Goal: Information Seeking & Learning: Learn about a topic

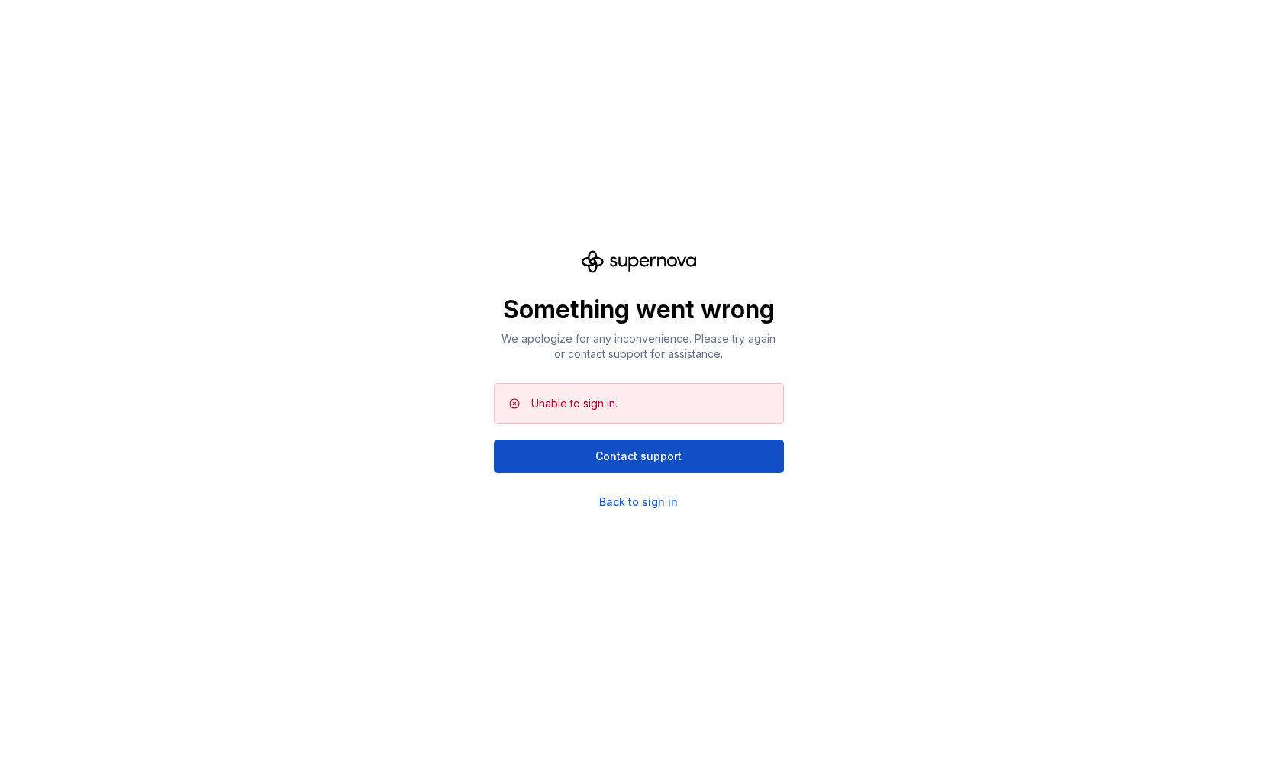
click at [330, 263] on div "Something went wrong We apologize for any inconvenience. Please try again or co…" at bounding box center [638, 380] width 1277 height 760
click at [644, 504] on div "Back to sign in" at bounding box center [638, 502] width 79 height 15
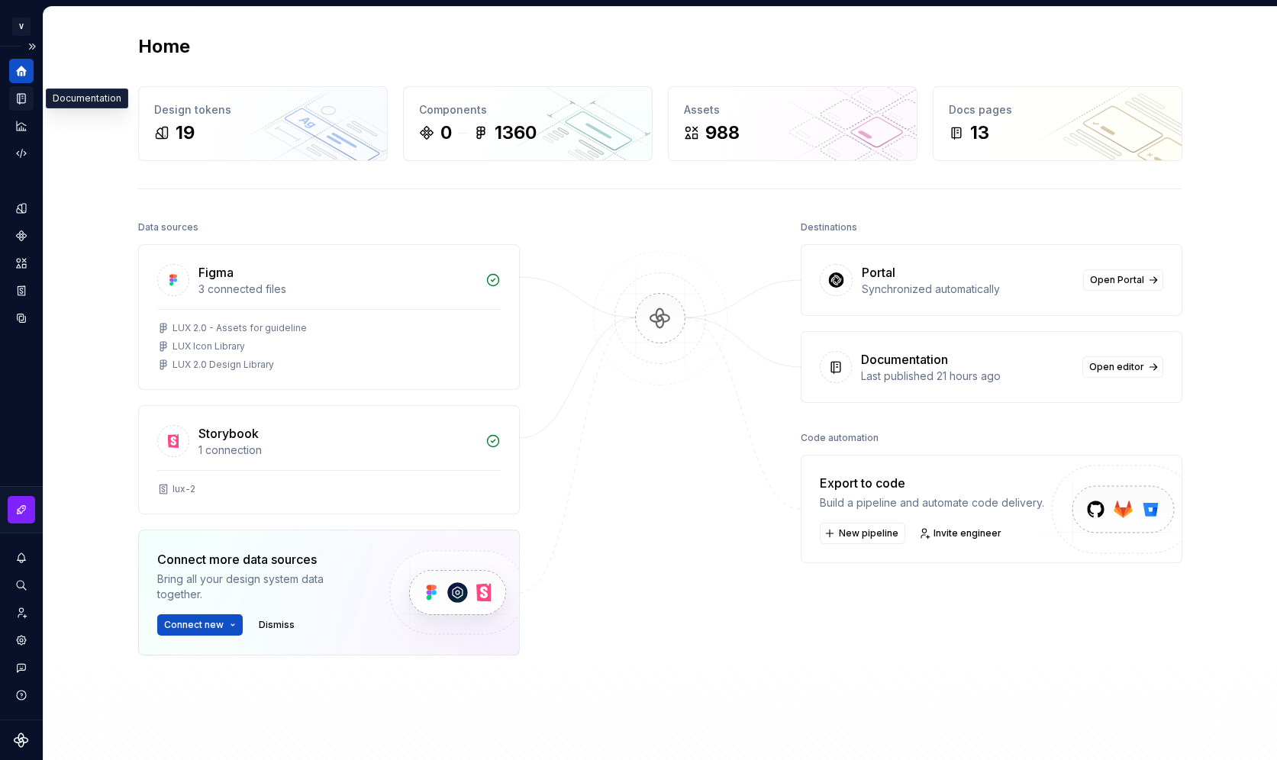
click at [24, 95] on icon "Documentation" at bounding box center [23, 99] width 6 height 8
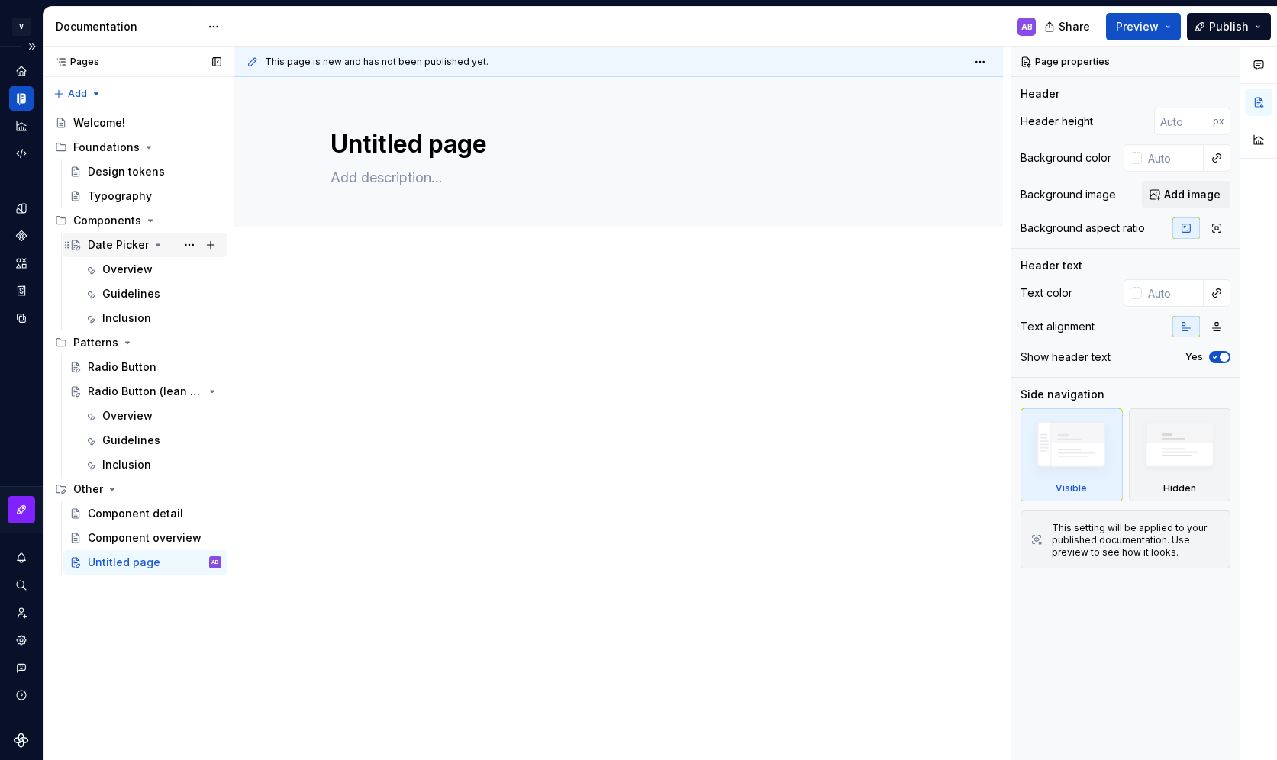
click at [127, 246] on div "Date Picker" at bounding box center [118, 244] width 61 height 15
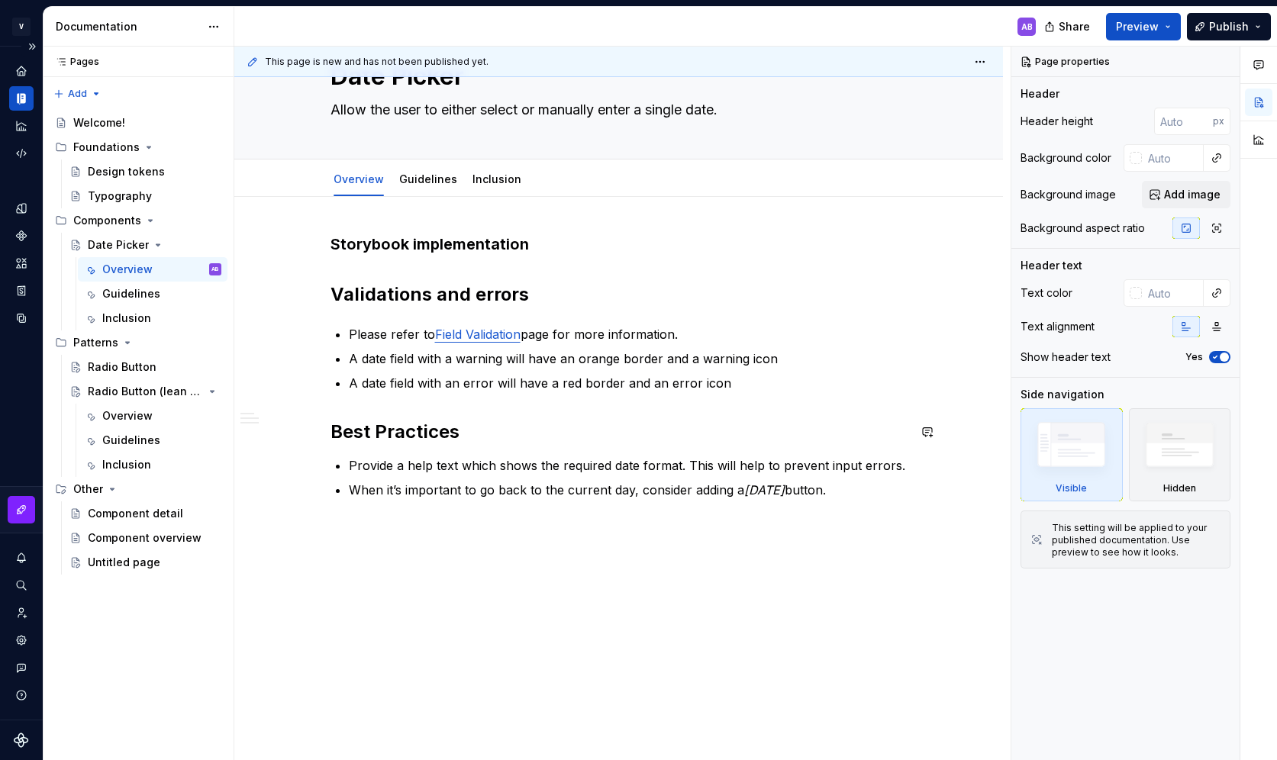
scroll to position [89, 0]
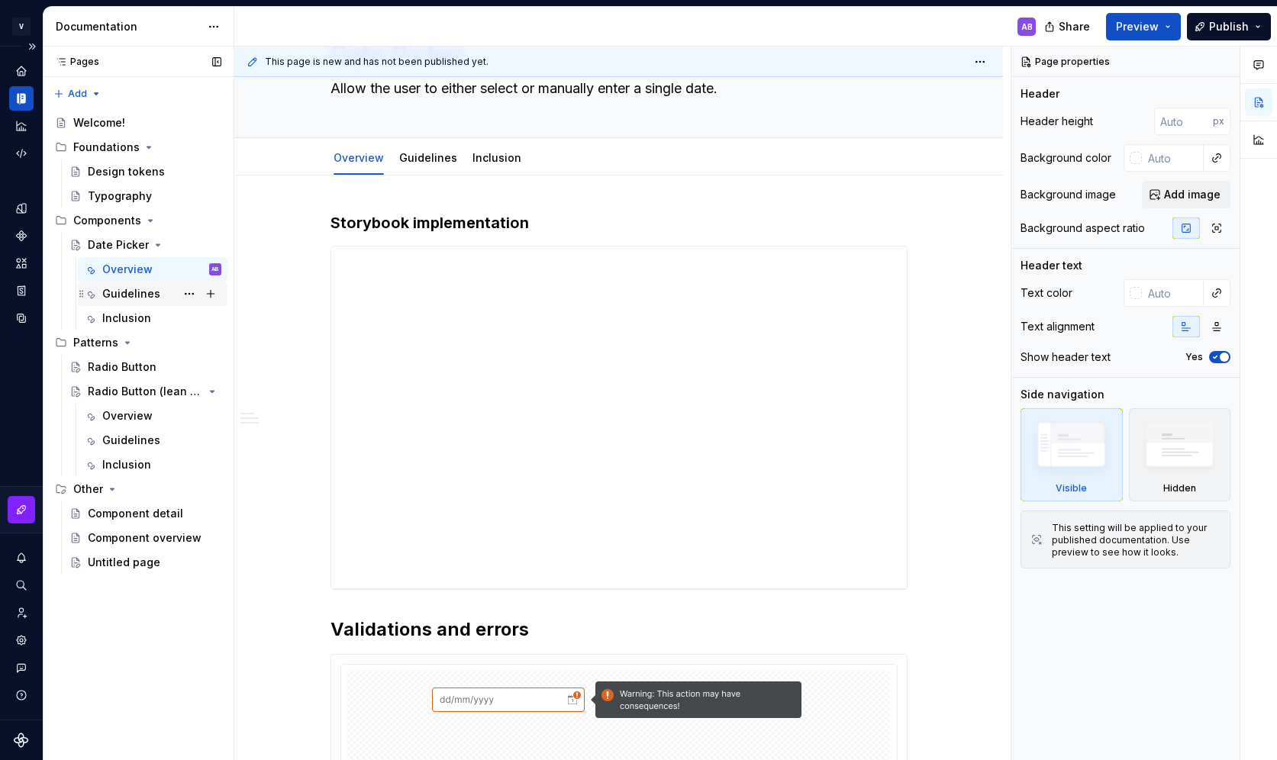
click at [167, 293] on div "Guidelines" at bounding box center [161, 293] width 119 height 21
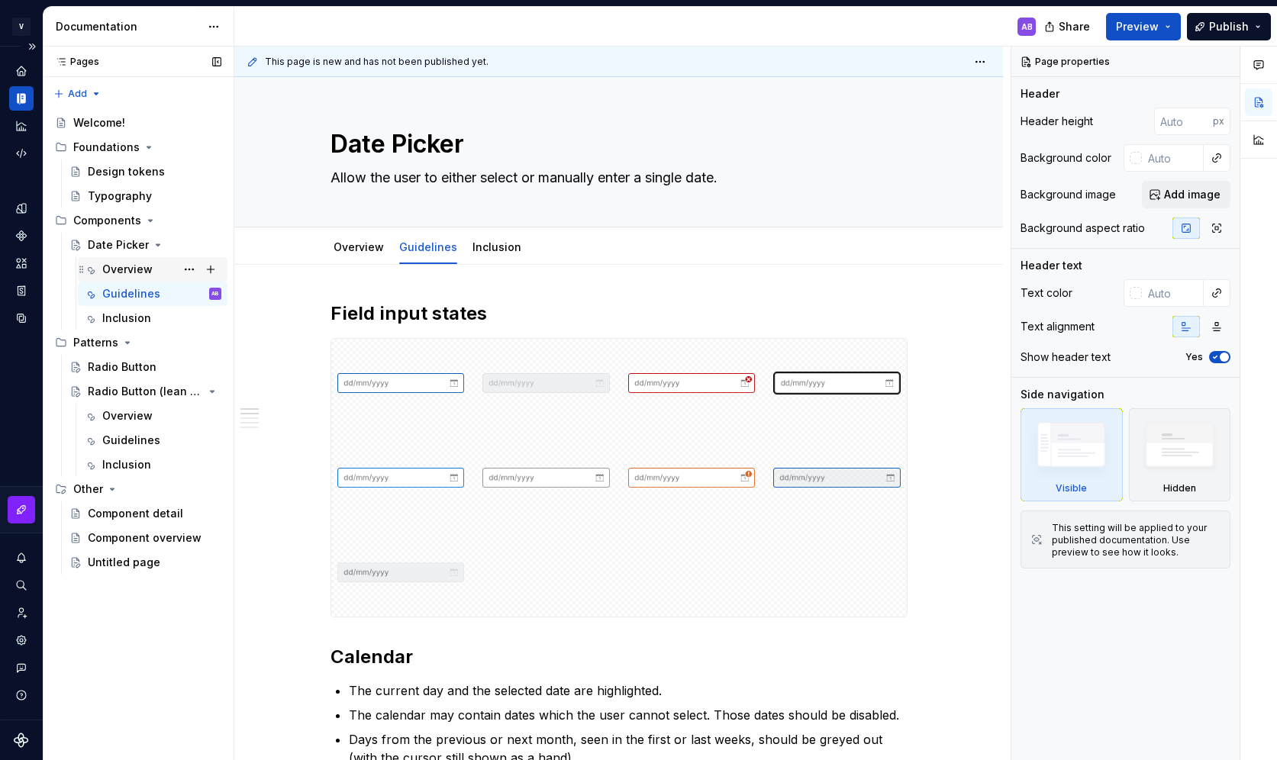
click at [137, 269] on div "Overview" at bounding box center [127, 269] width 50 height 15
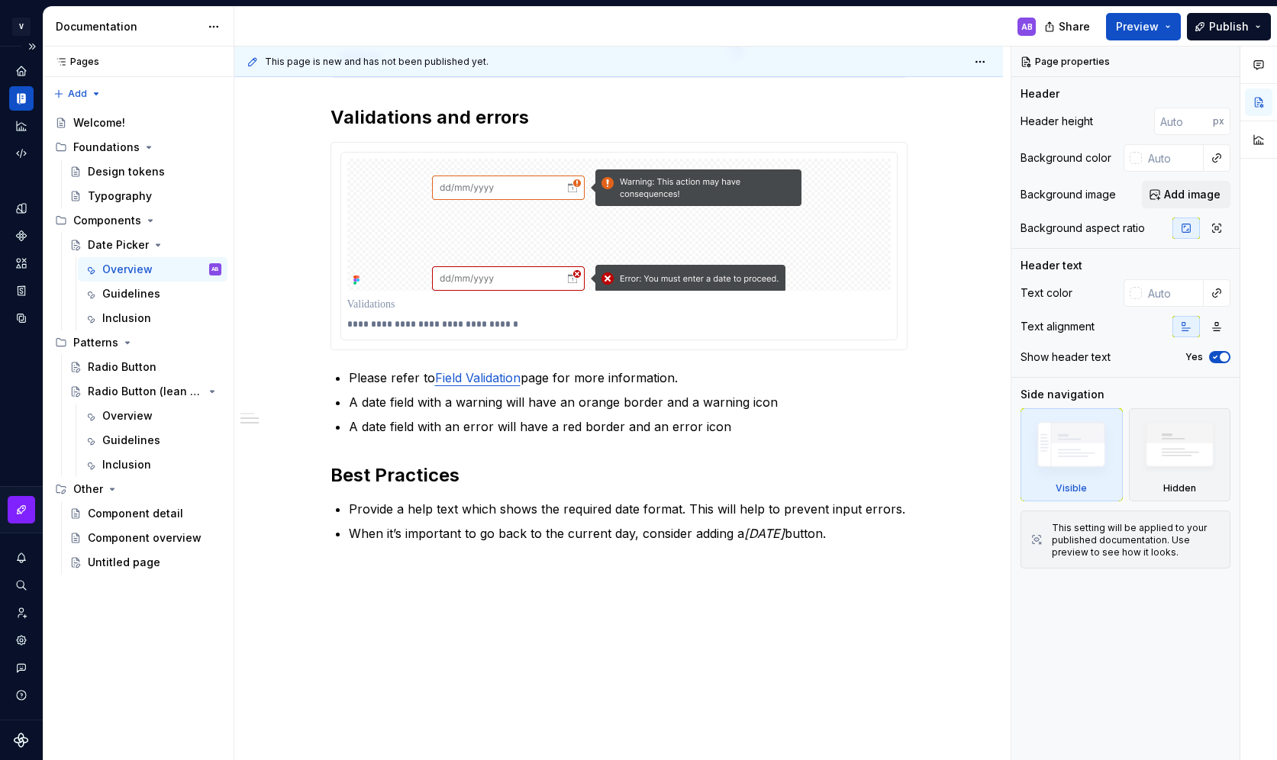
scroll to position [1055, 0]
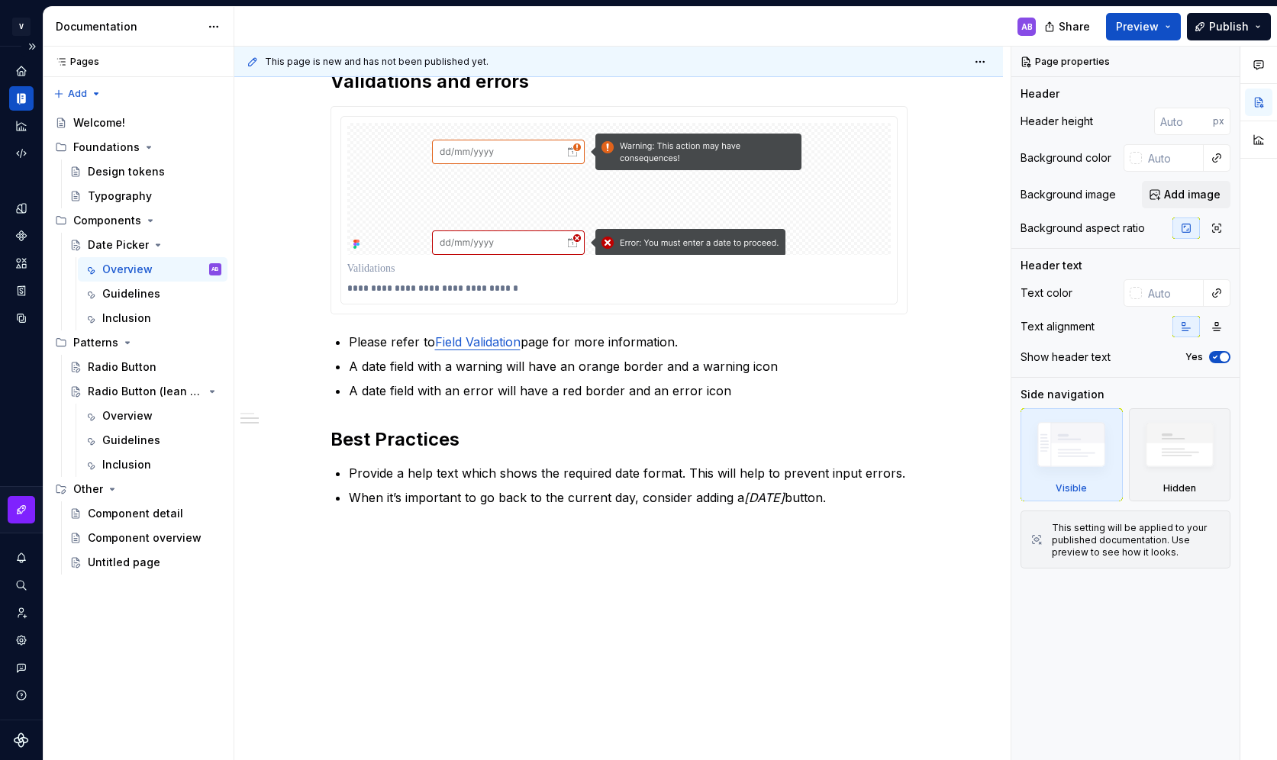
type textarea "*"
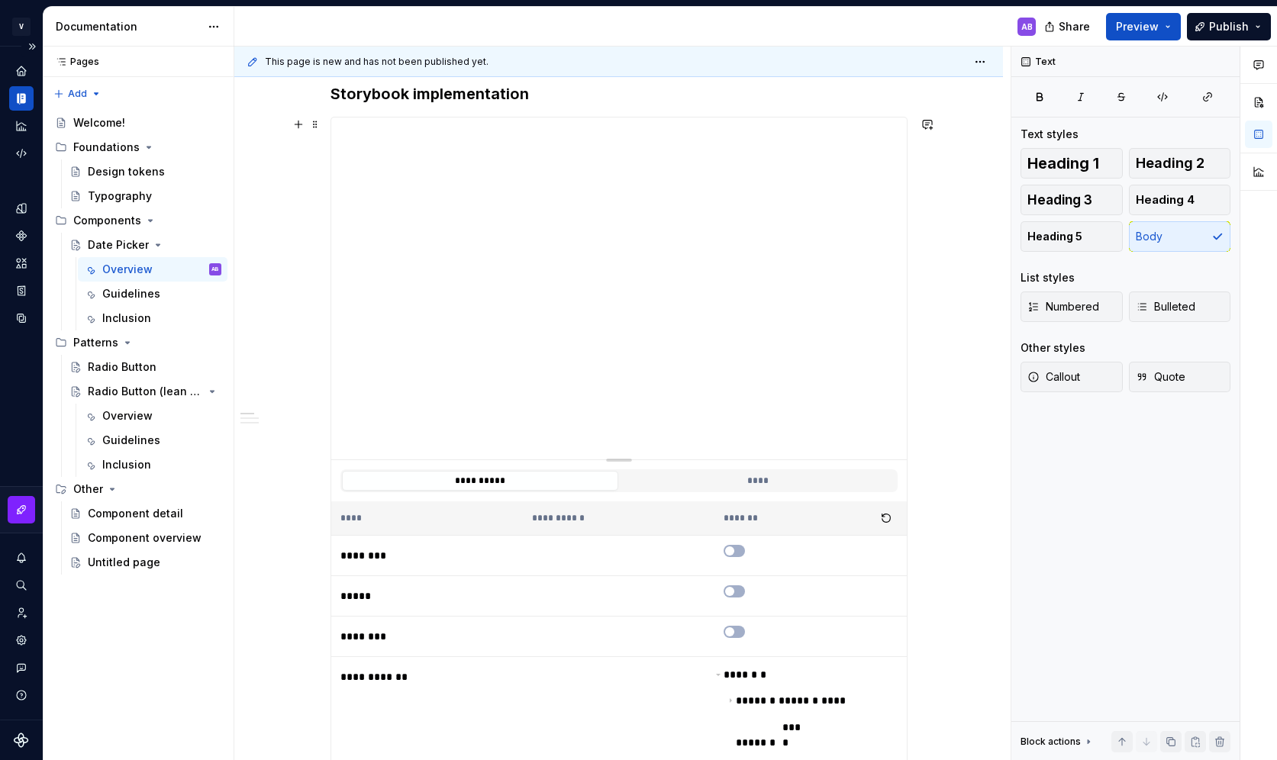
scroll to position [226, 0]
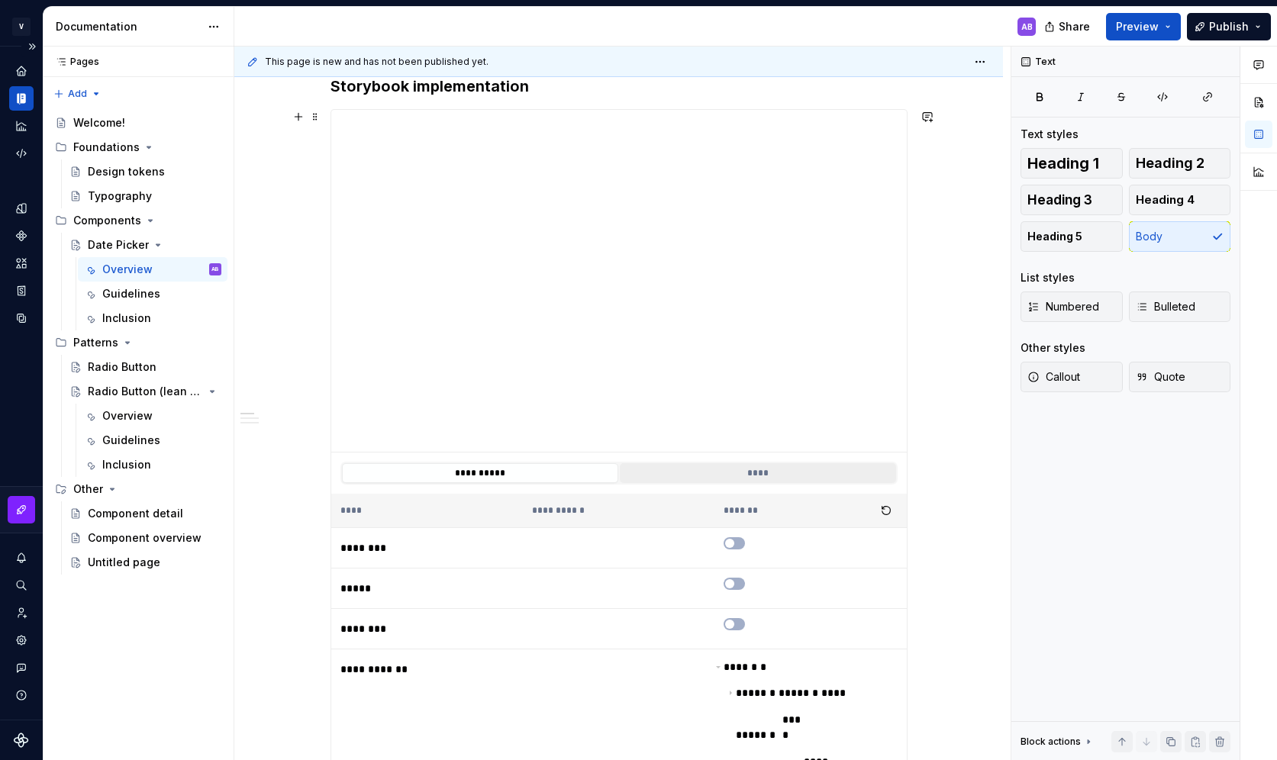
click at [785, 471] on button "****" at bounding box center [758, 473] width 276 height 20
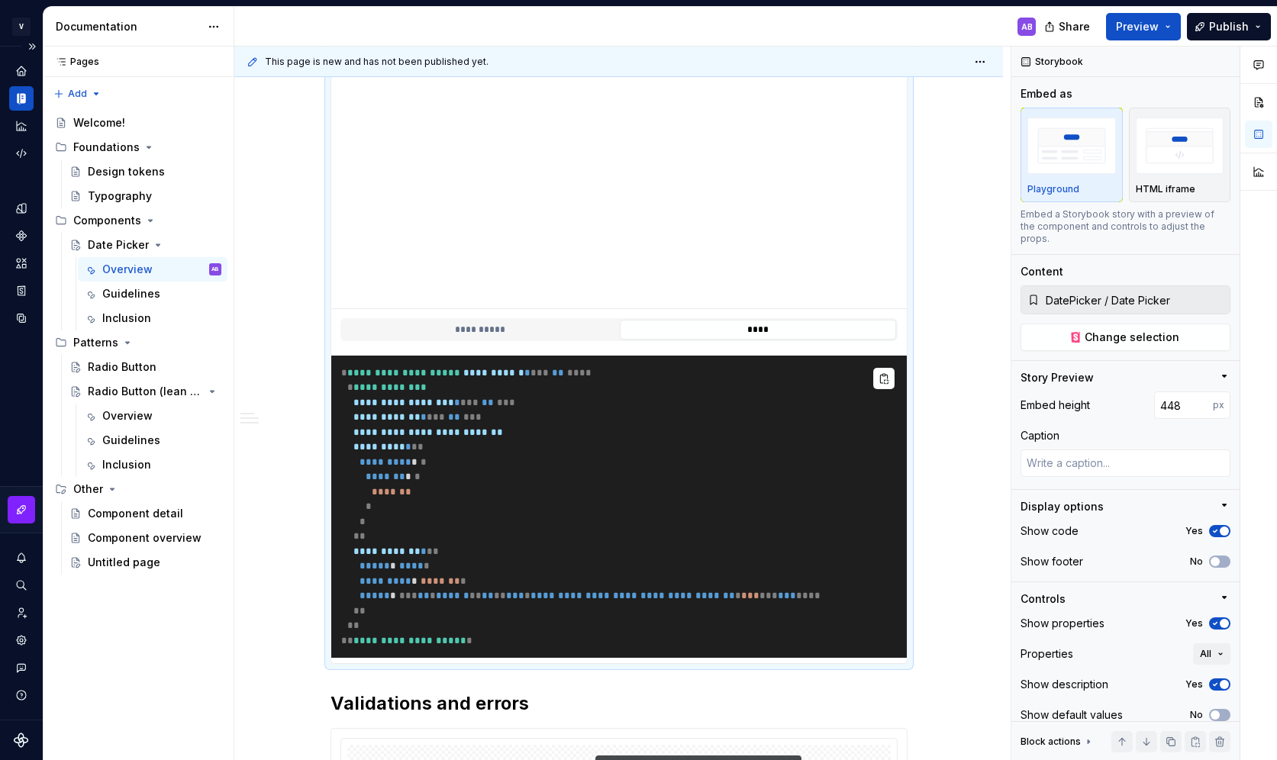
scroll to position [390, 0]
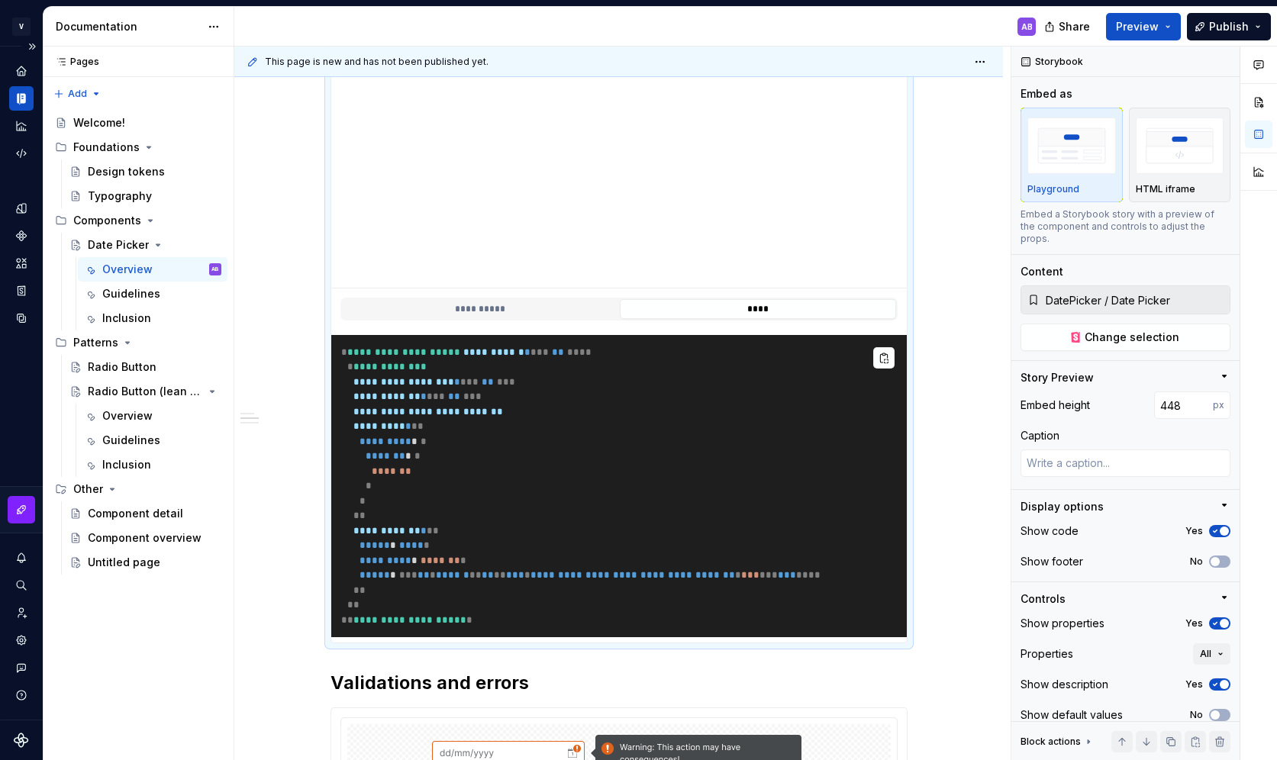
click at [460, 395] on span "**" at bounding box center [454, 397] width 12 height 10
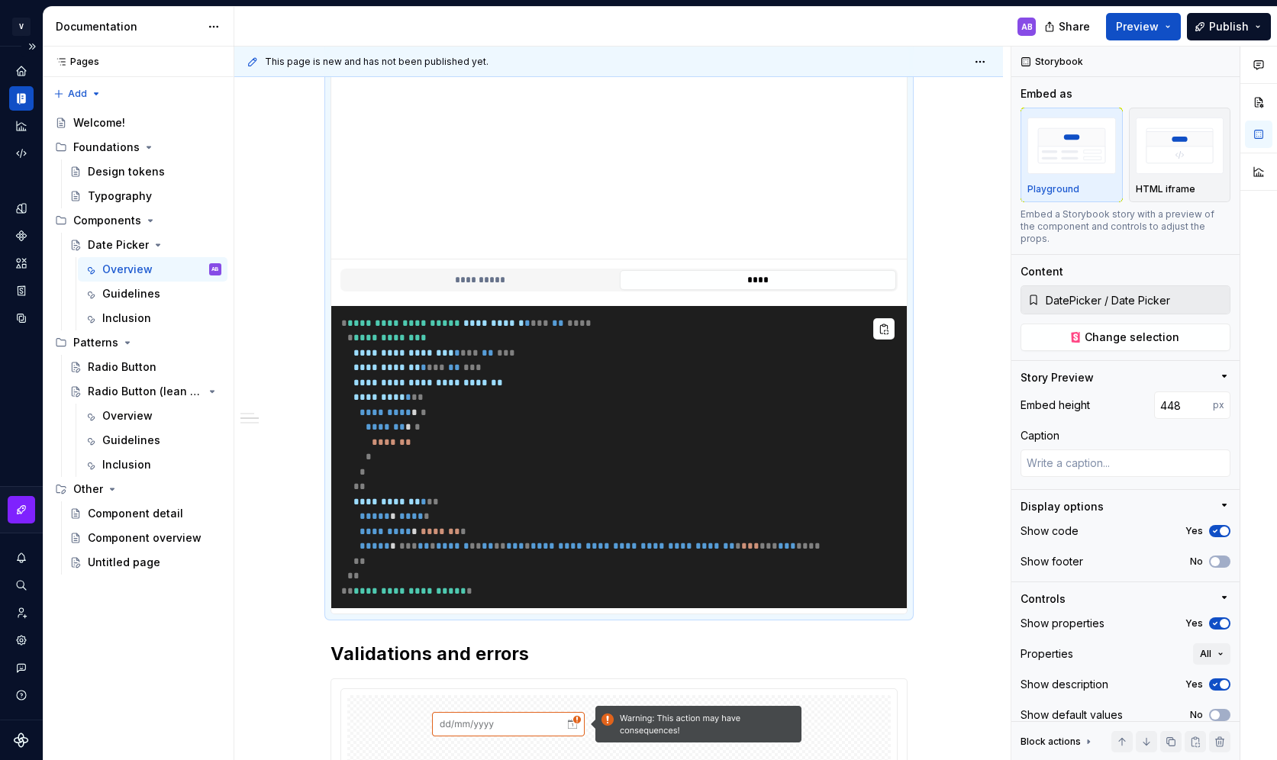
scroll to position [401, 0]
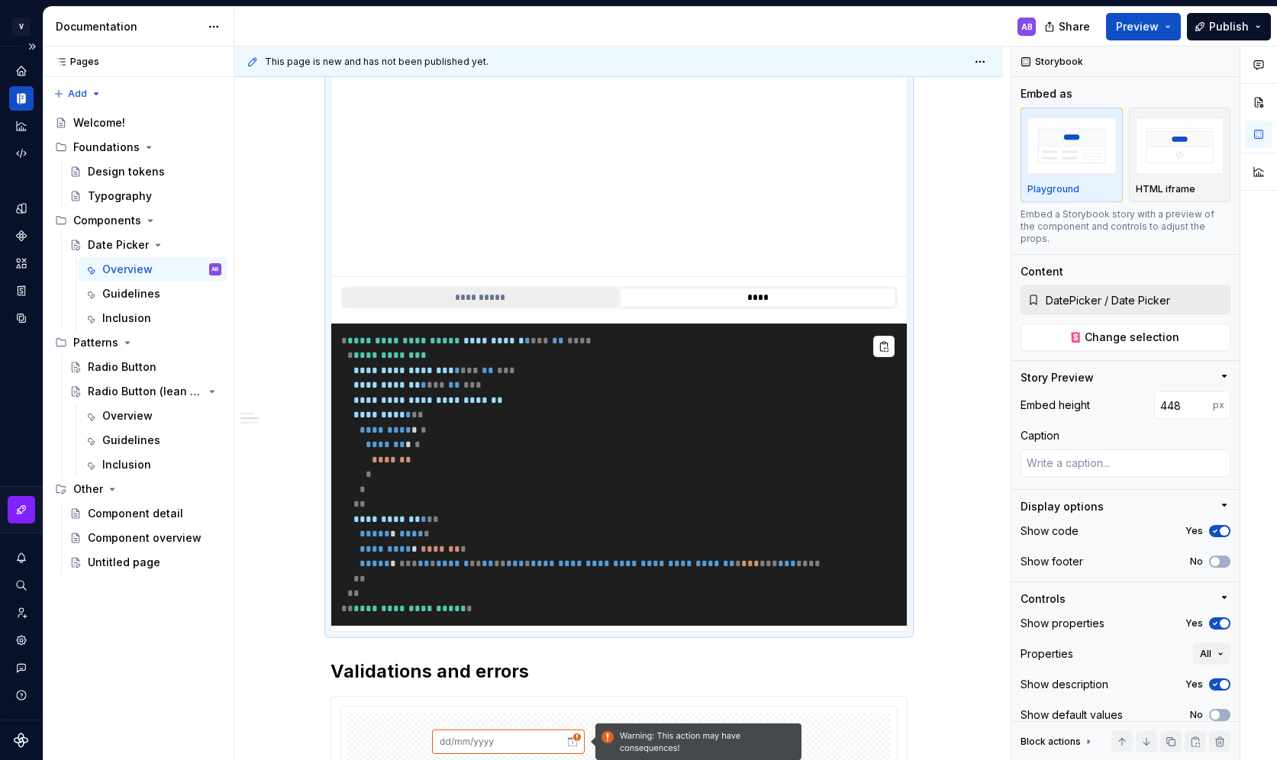
click at [511, 294] on button "**********" at bounding box center [480, 298] width 276 height 20
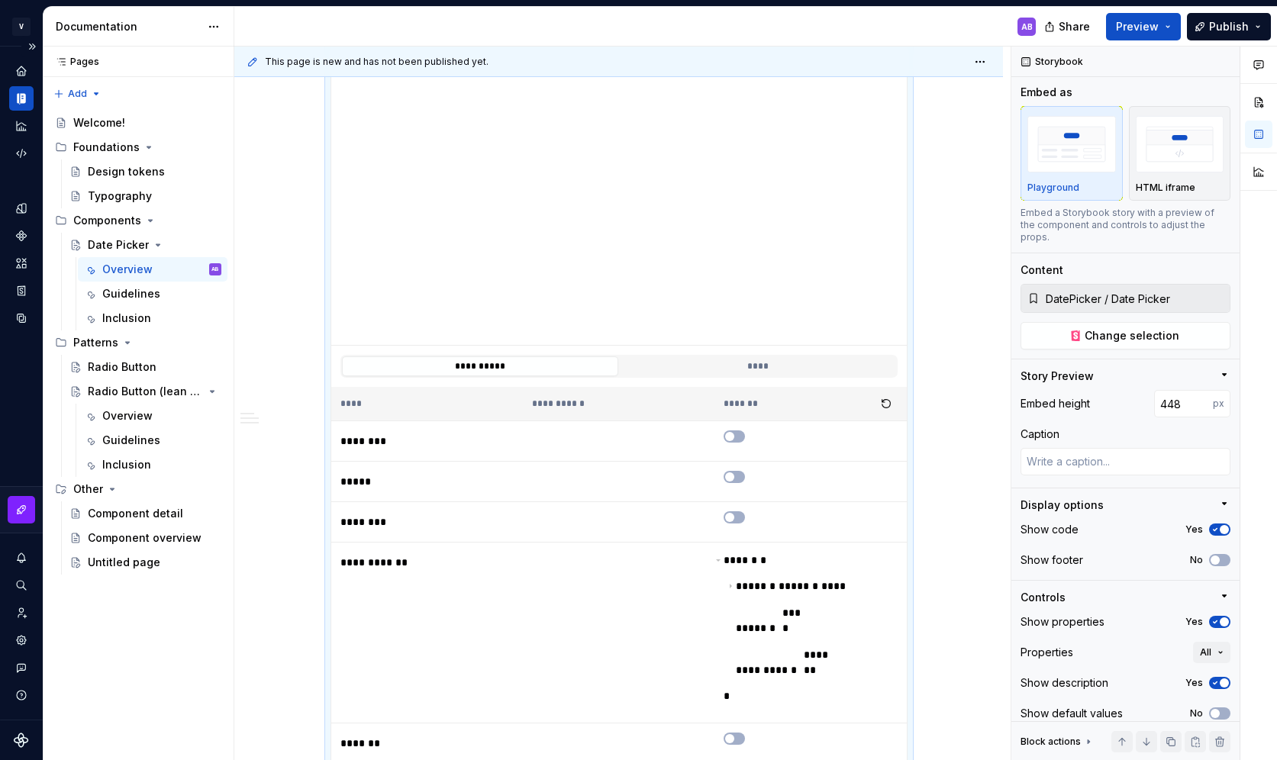
scroll to position [332, 0]
click at [1225, 678] on span "button" at bounding box center [1224, 682] width 9 height 9
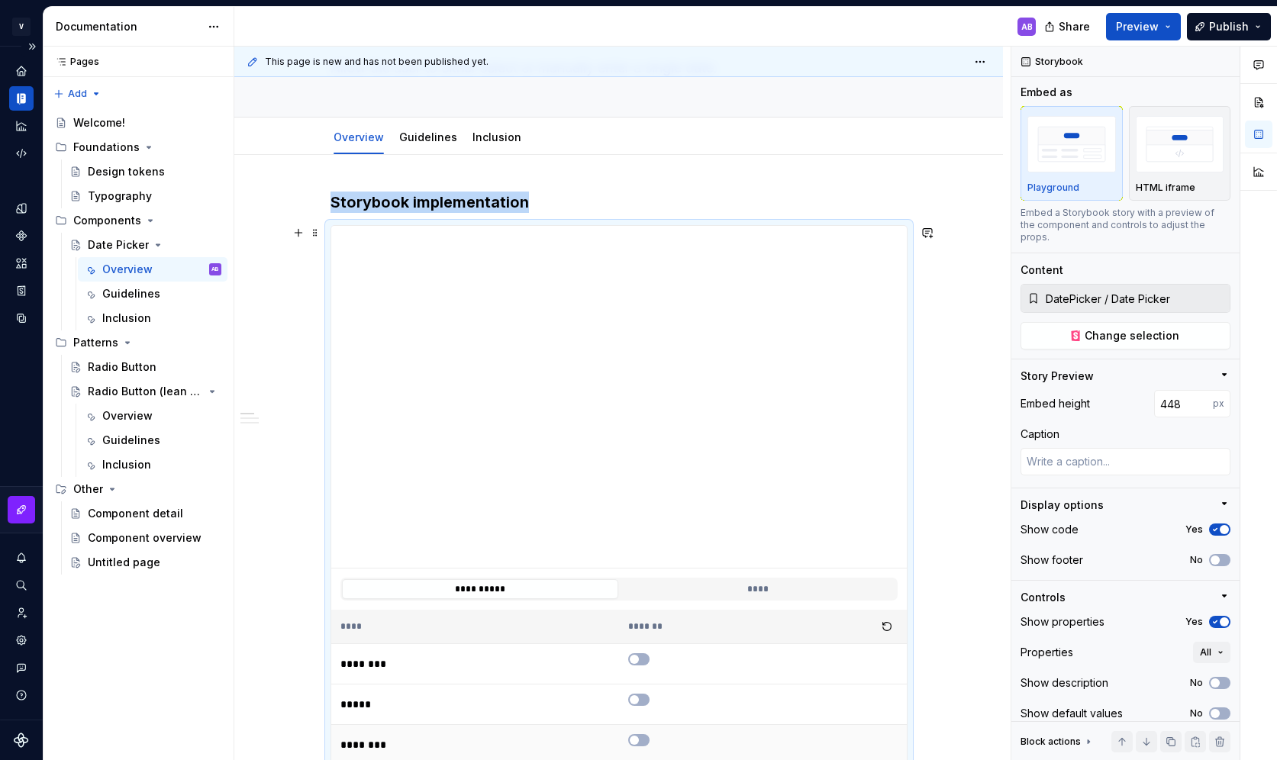
scroll to position [160, 0]
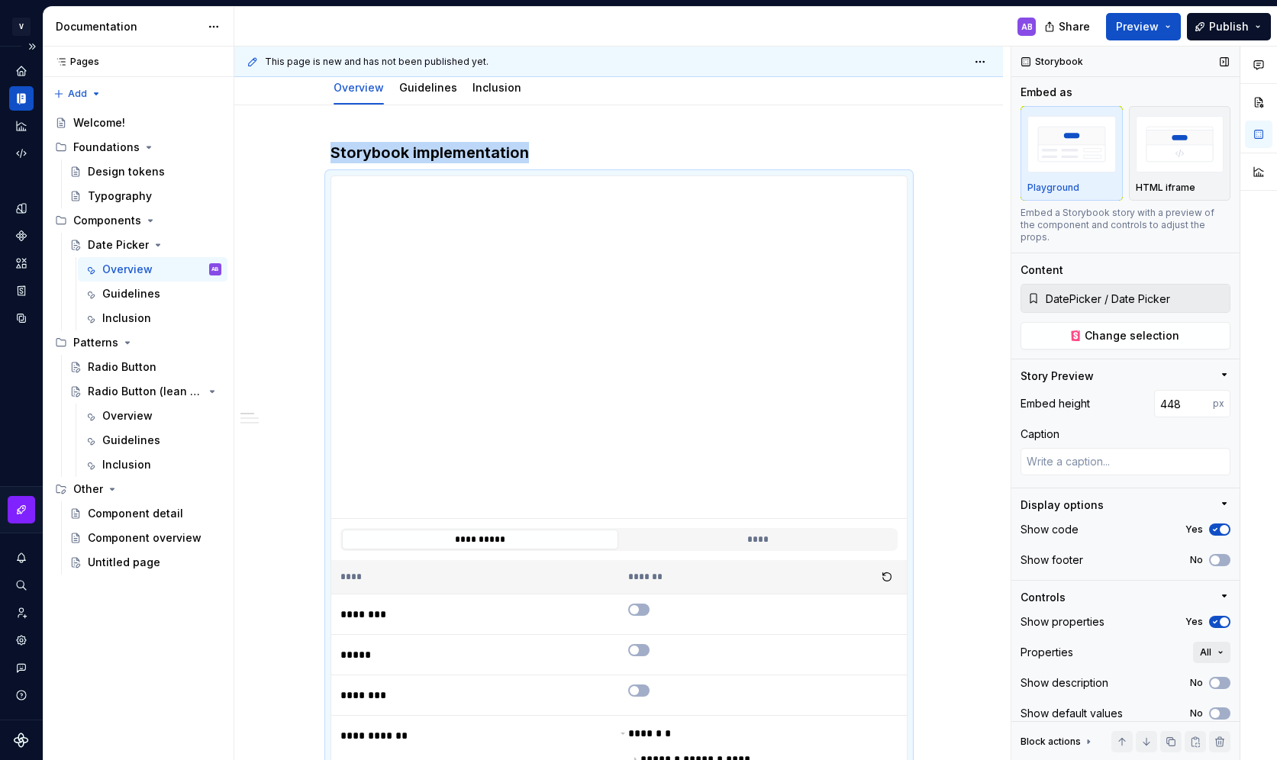
click at [1220, 643] on button "All" at bounding box center [1211, 652] width 37 height 21
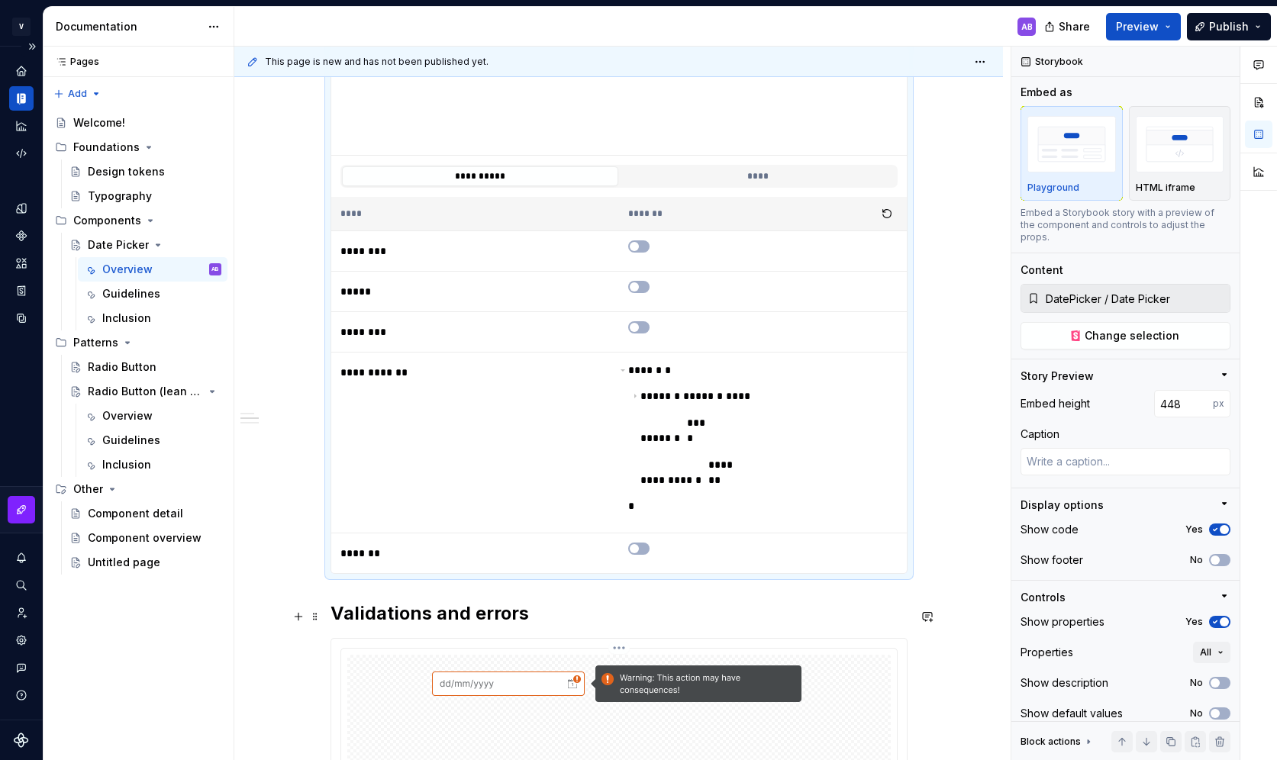
scroll to position [1055, 0]
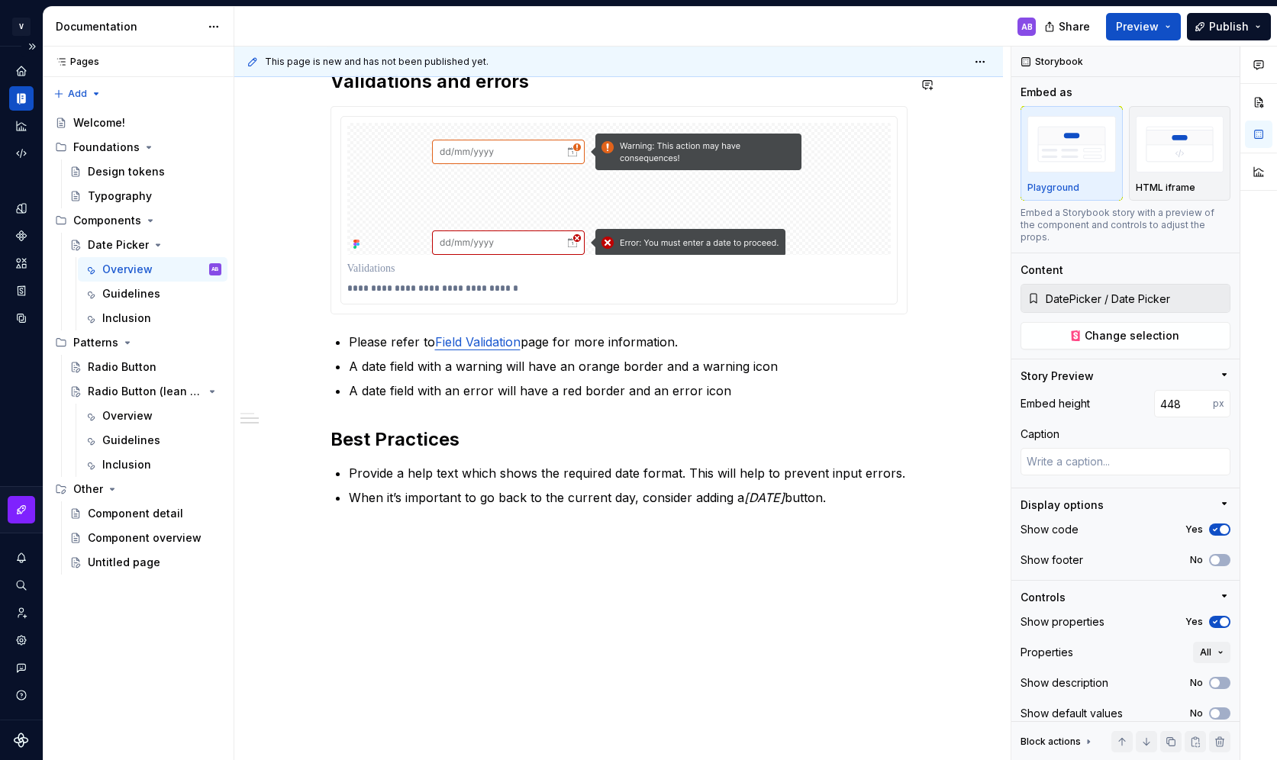
click at [401, 553] on div "**********" at bounding box center [618, 0] width 769 height 1580
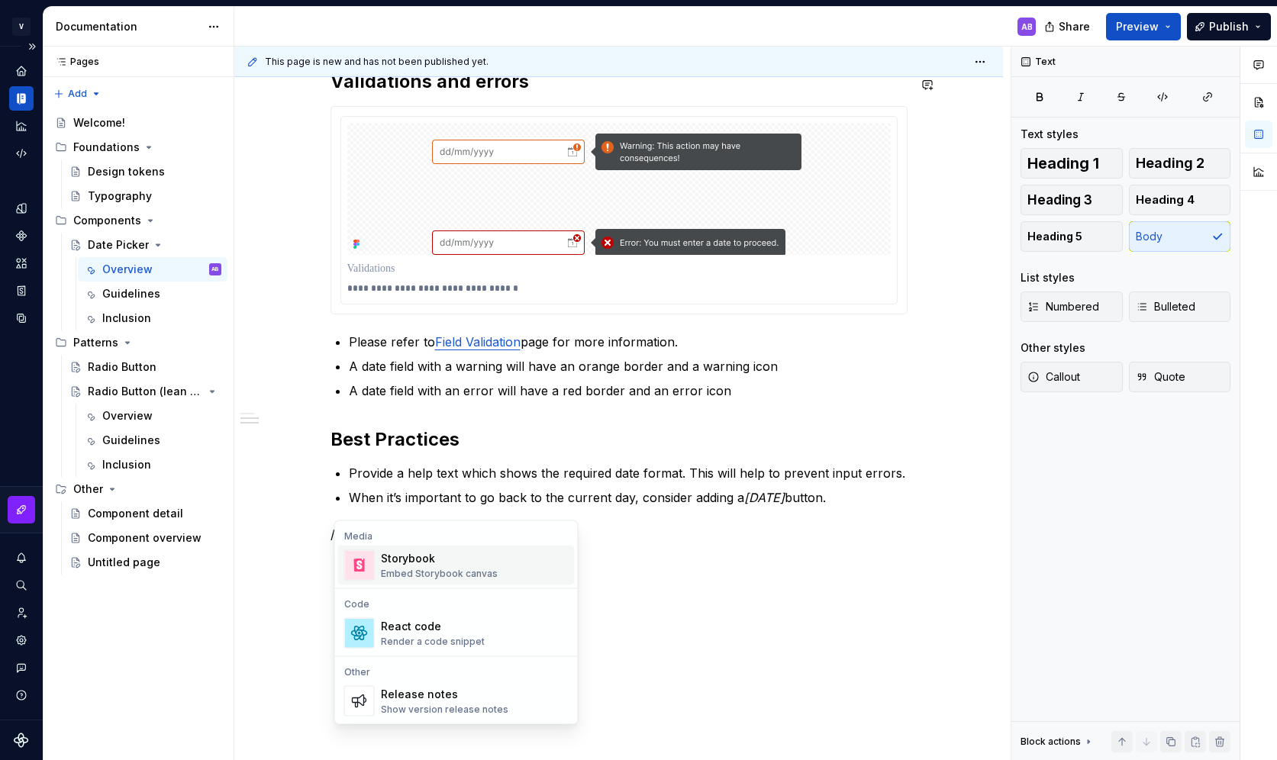
click at [424, 569] on div "Embed Storybook canvas" at bounding box center [439, 574] width 117 height 12
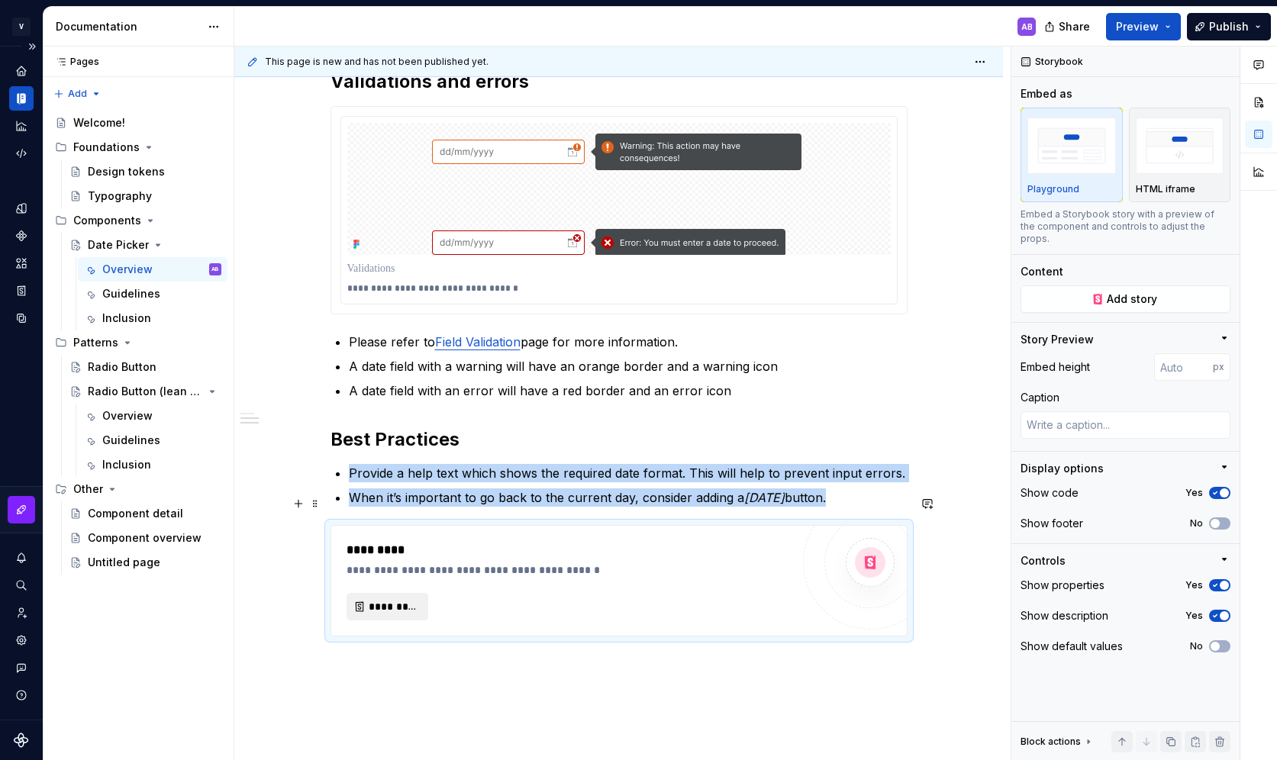
click at [393, 593] on button "*********" at bounding box center [387, 606] width 82 height 27
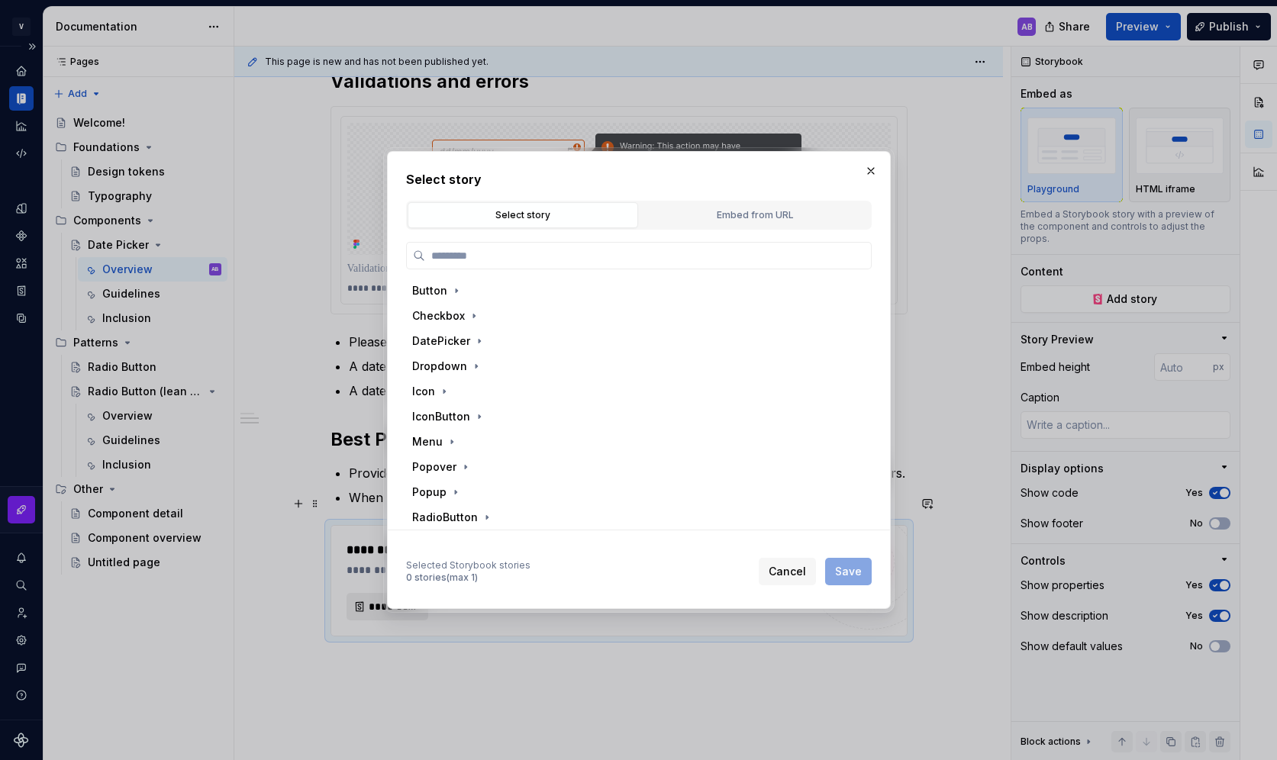
type textarea "*"
type input "****"
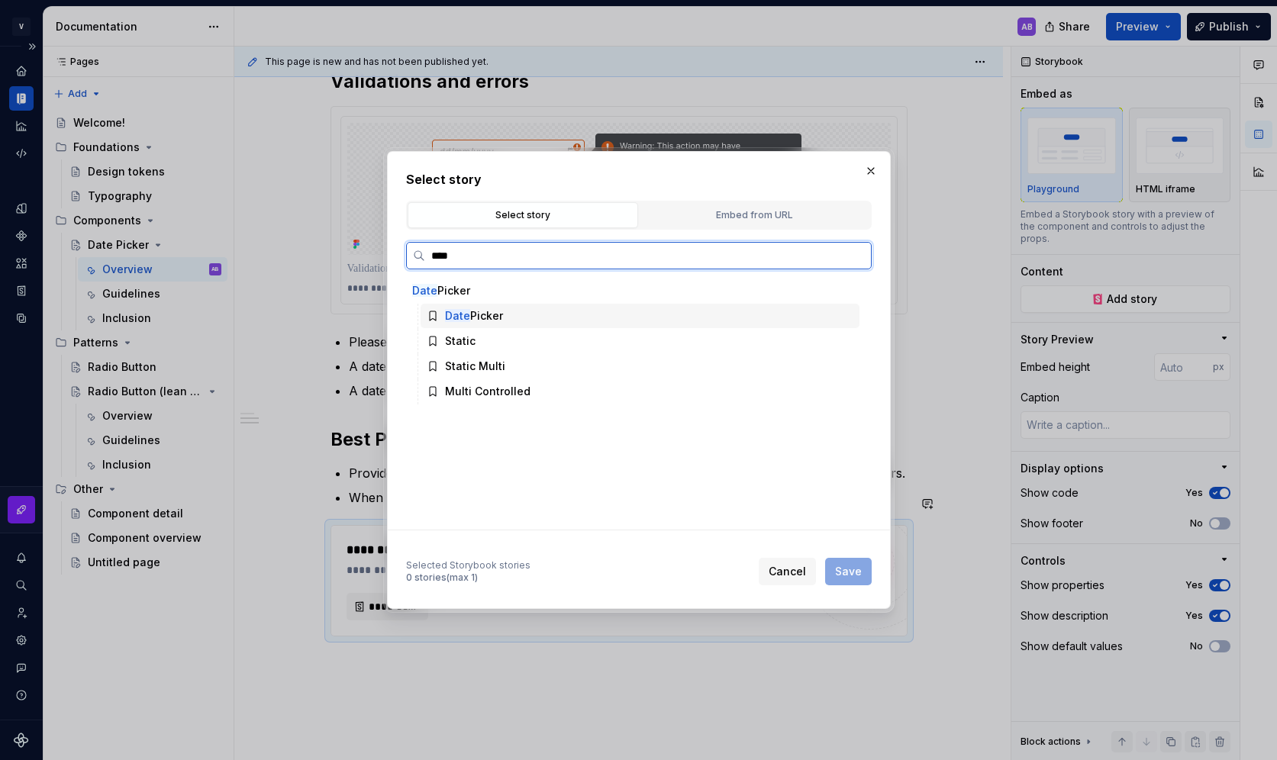
click at [493, 318] on div "Date Picker" at bounding box center [474, 315] width 58 height 15
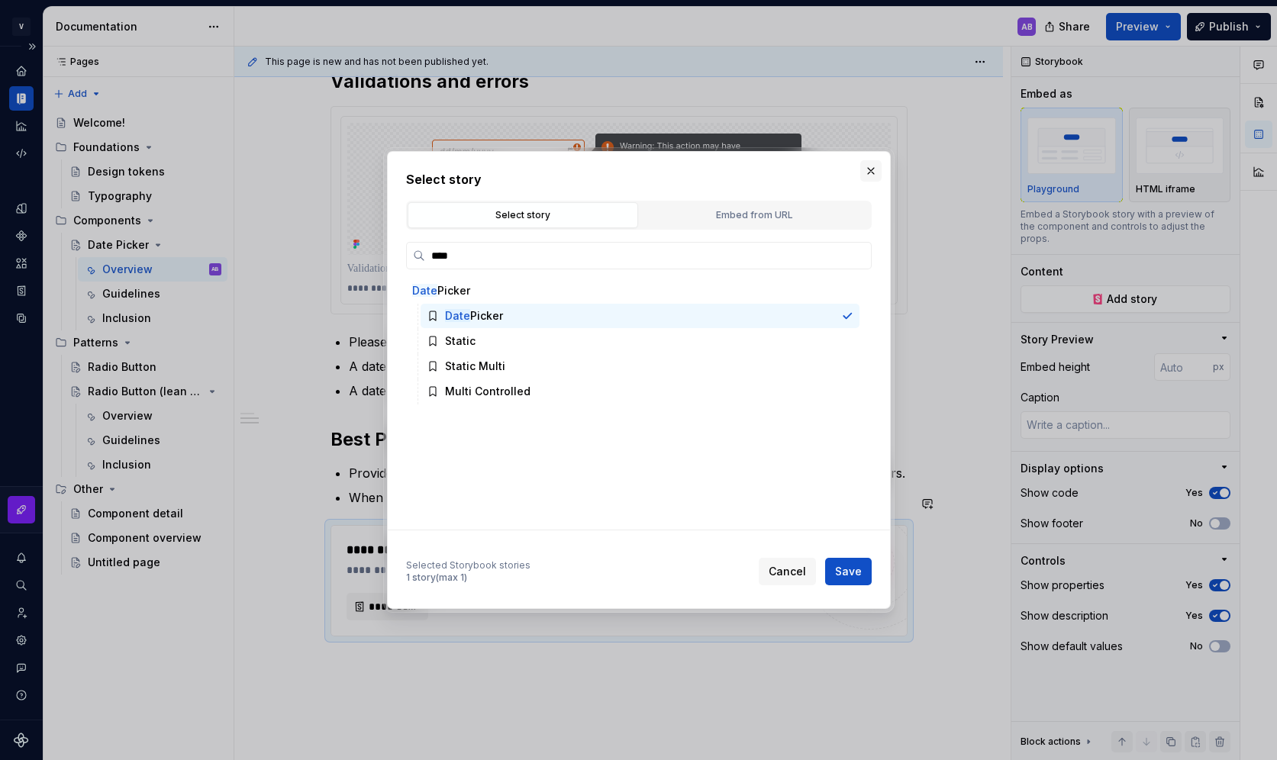
click at [870, 168] on button "button" at bounding box center [870, 170] width 21 height 21
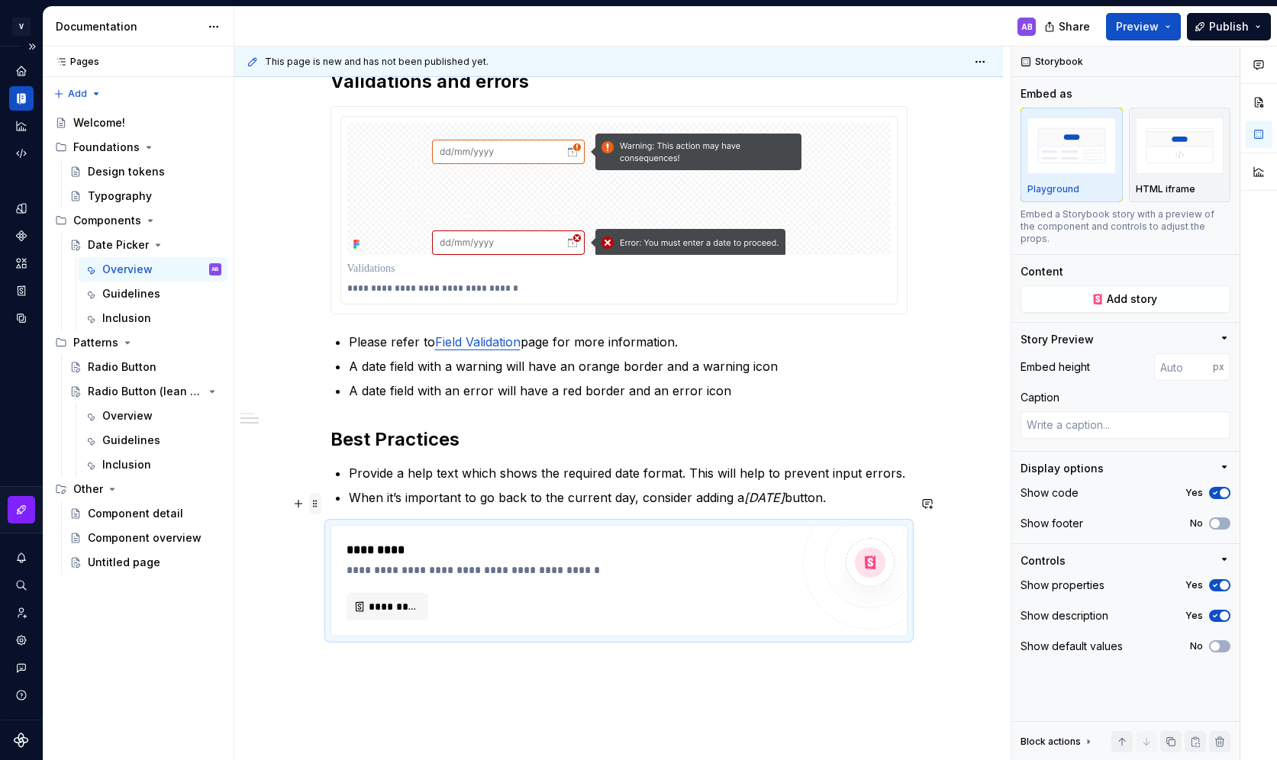
click at [317, 507] on span at bounding box center [315, 503] width 12 height 21
click at [350, 639] on div "Delete" at bounding box center [390, 638] width 99 height 15
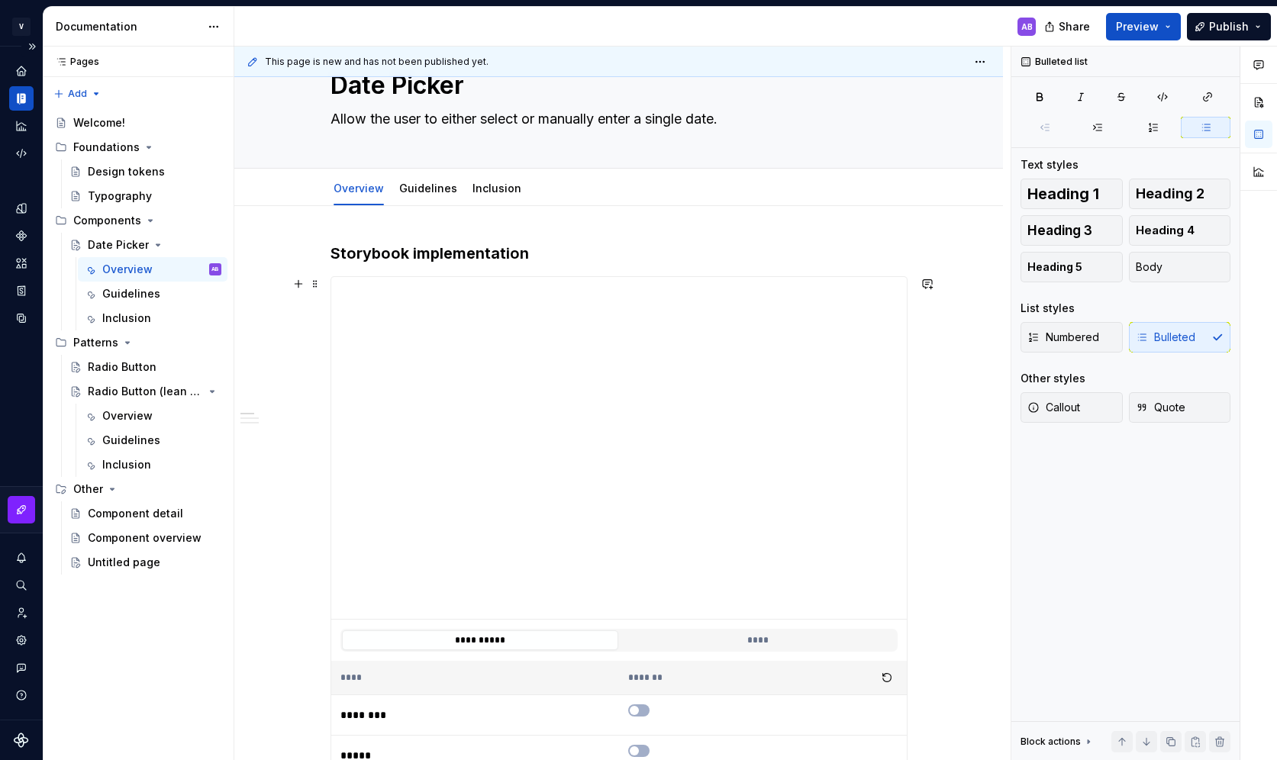
scroll to position [60, 0]
type textarea "*"
